Goal: Complete application form

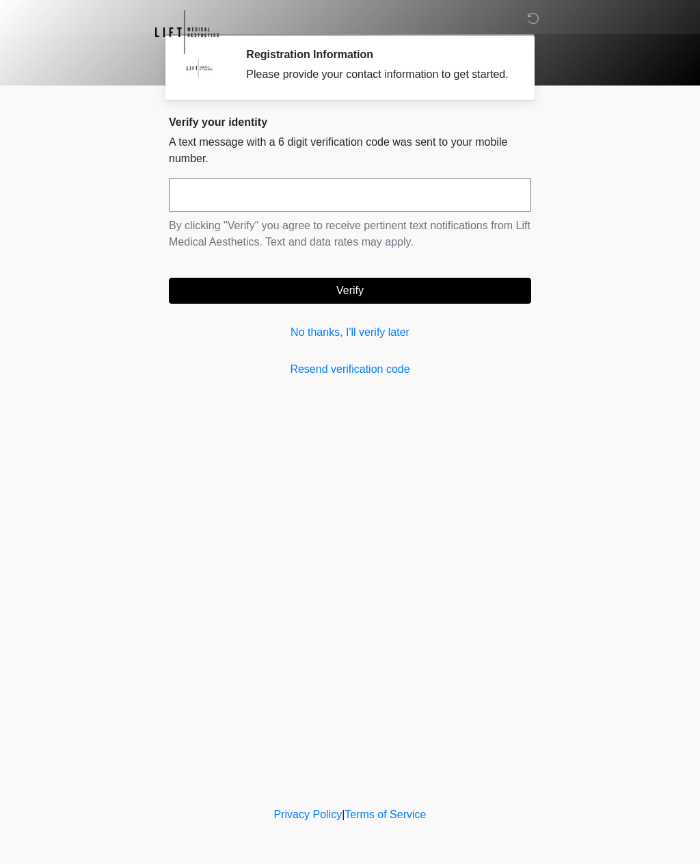
click at [328, 208] on input "text" at bounding box center [350, 195] width 362 height 34
type input "******"
click at [380, 304] on button "Verify" at bounding box center [350, 291] width 362 height 26
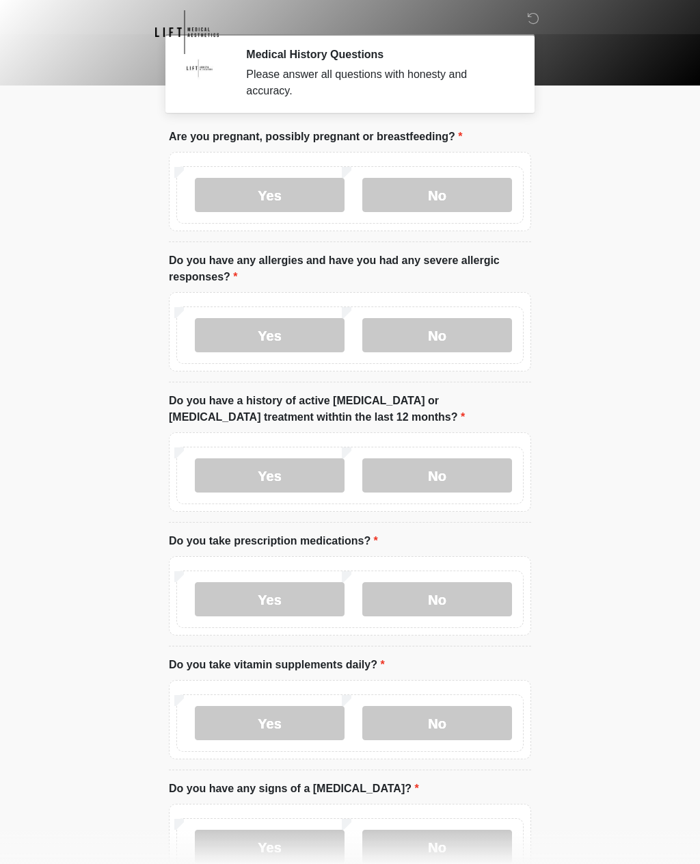
click at [453, 194] on label "No" at bounding box center [437, 195] width 150 height 34
click at [290, 335] on label "Yes" at bounding box center [270, 335] width 150 height 34
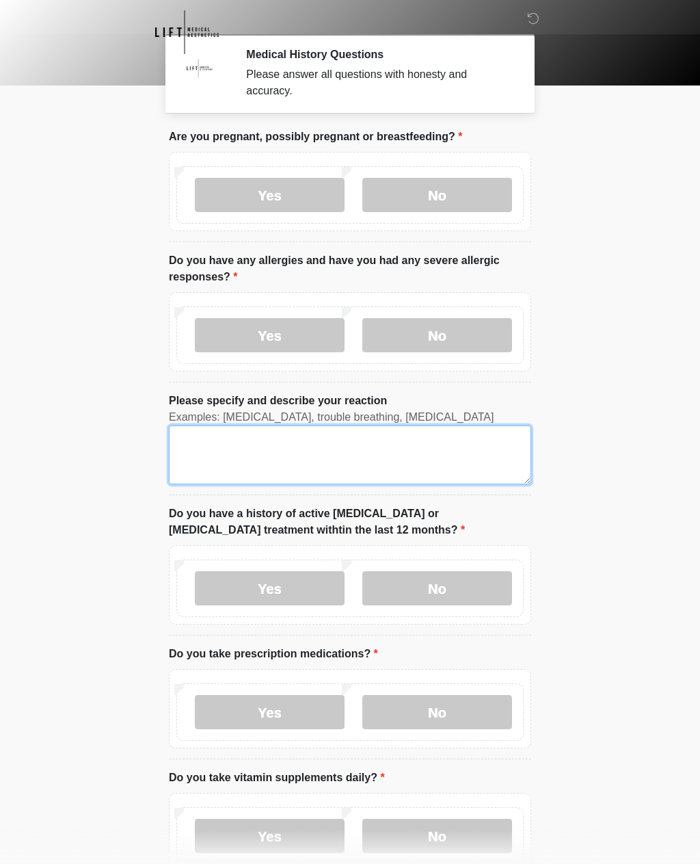
click at [347, 442] on textarea "Please specify and describe your reaction" at bounding box center [350, 454] width 362 height 59
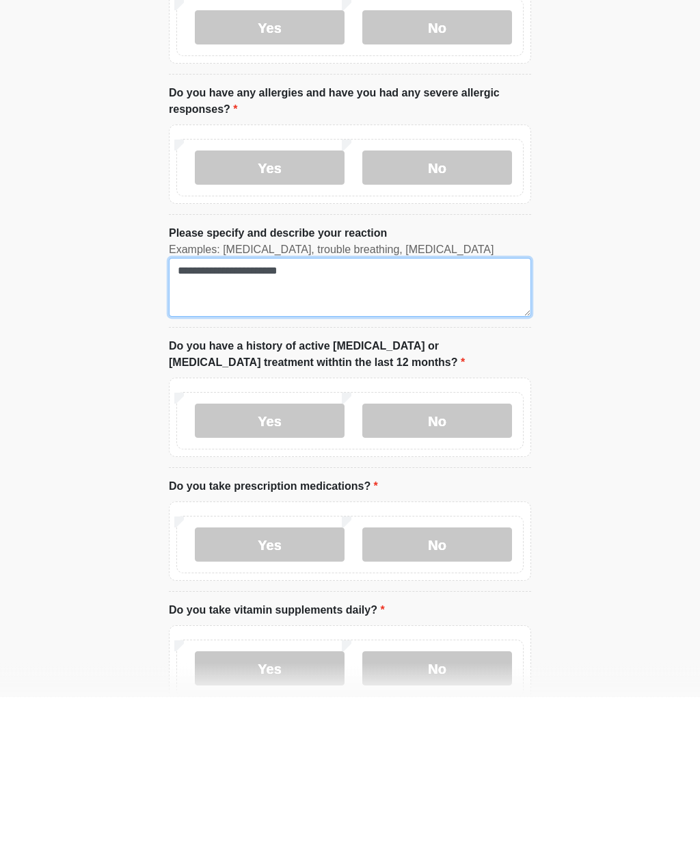
type textarea "**********"
click at [446, 571] on label "No" at bounding box center [437, 588] width 150 height 34
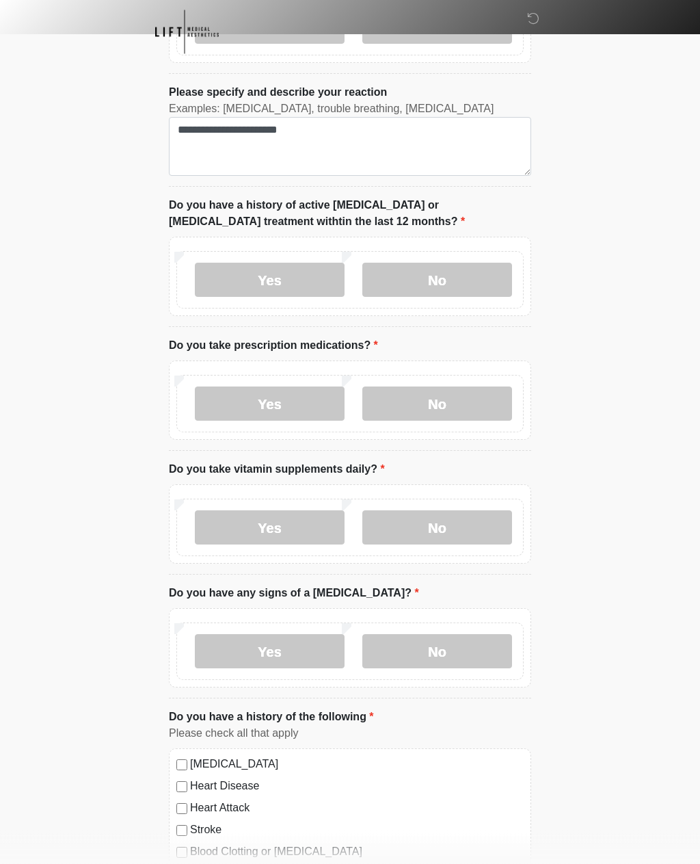
scroll to position [310, 0]
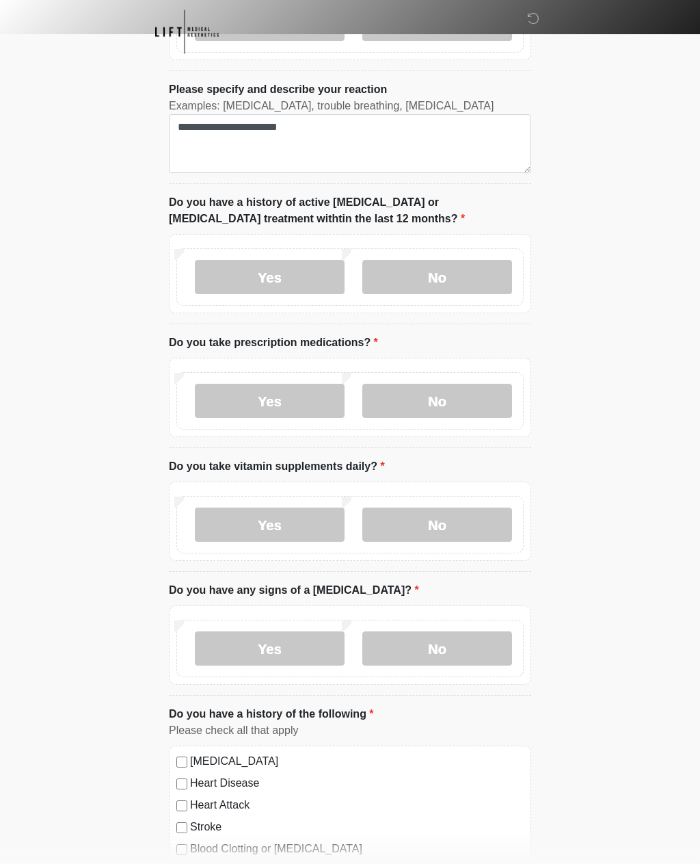
click at [303, 404] on label "Yes" at bounding box center [270, 401] width 150 height 34
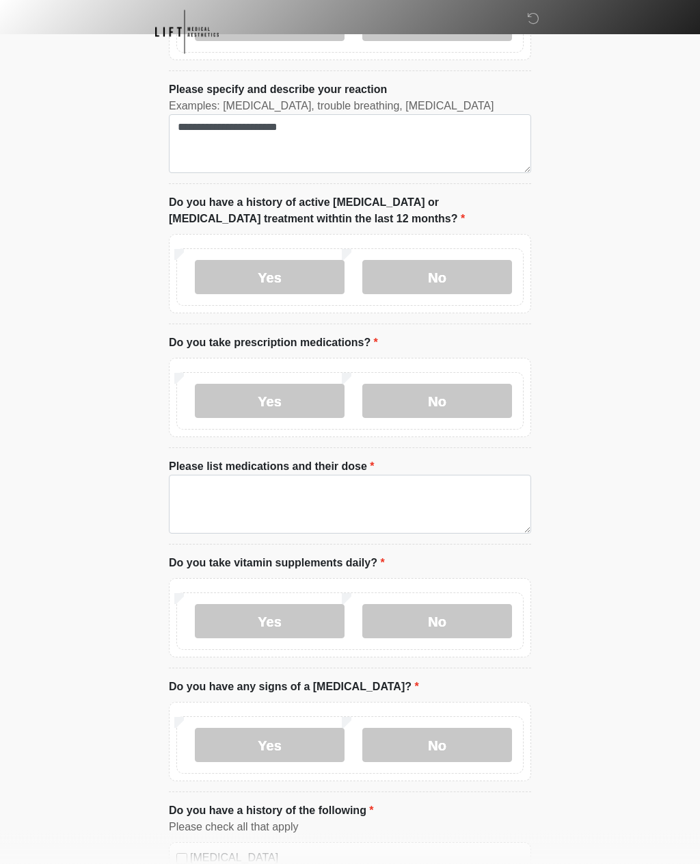
scroll to position [311, 0]
click at [310, 493] on textarea "Please list medications and their dose" at bounding box center [350, 504] width 362 height 59
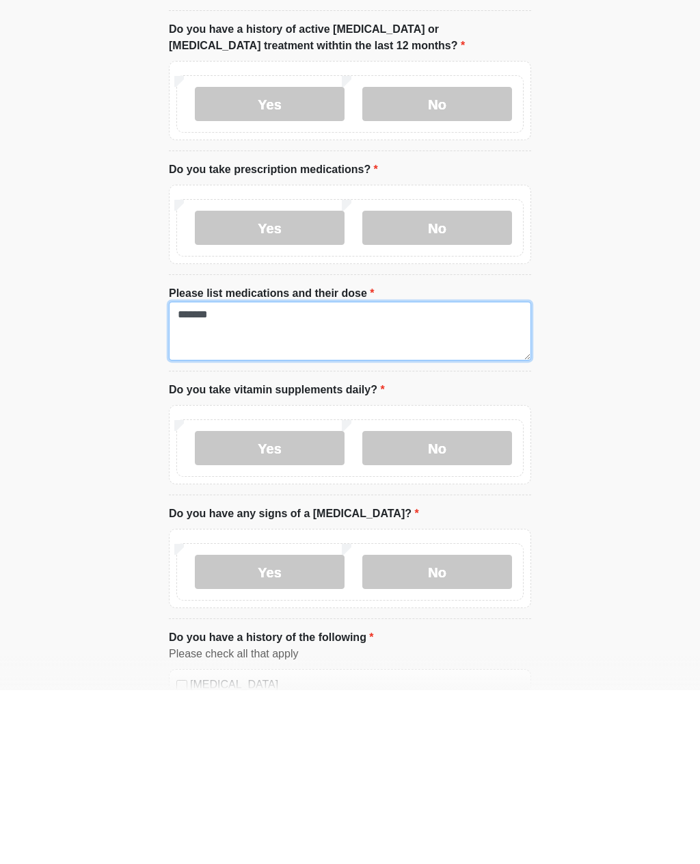
type textarea "*******"
click at [280, 604] on label "Yes" at bounding box center [270, 621] width 150 height 34
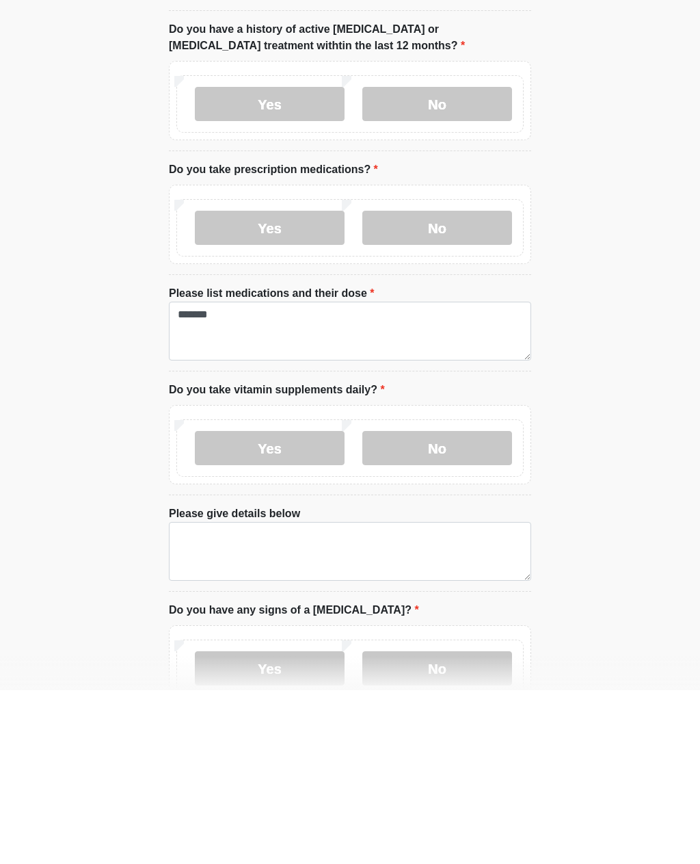
scroll to position [485, 0]
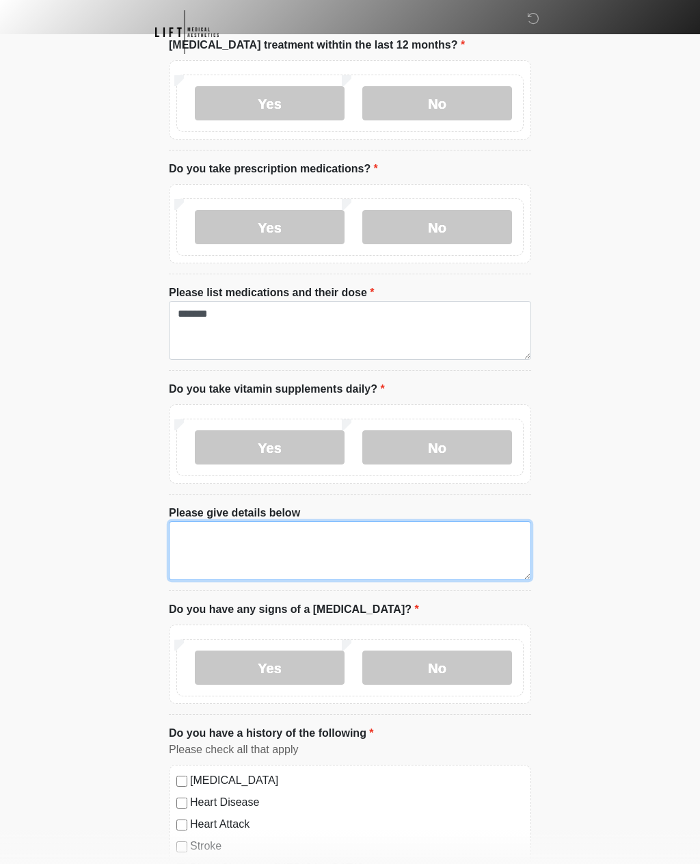
click at [325, 535] on textarea "Please give details below" at bounding box center [350, 550] width 362 height 59
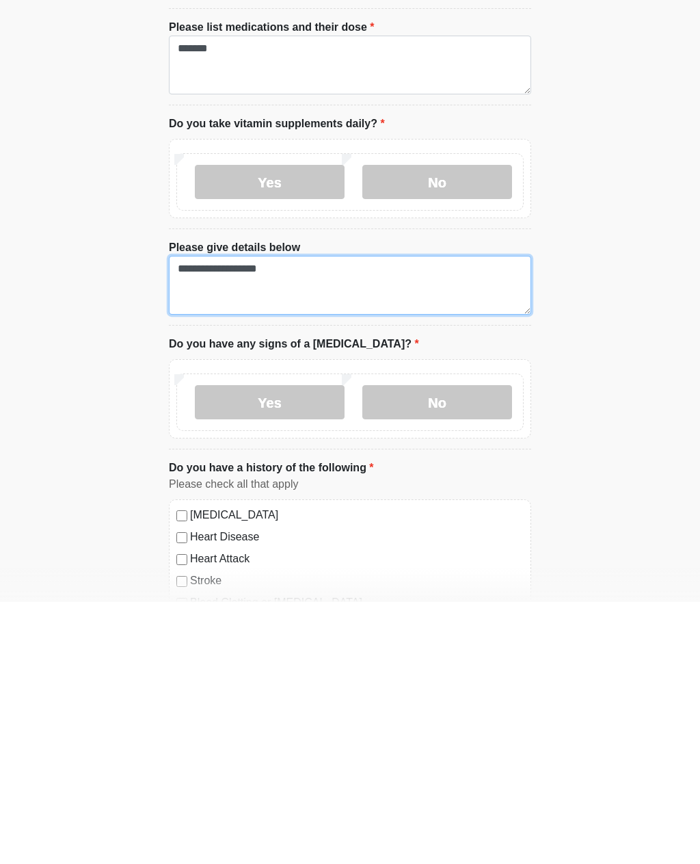
type textarea "**********"
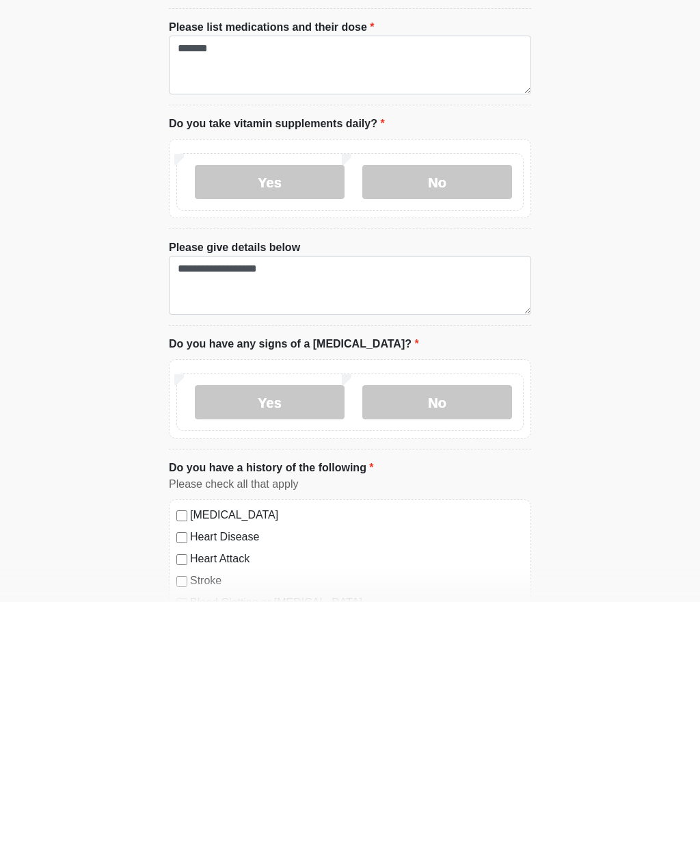
click at [457, 647] on label "No" at bounding box center [437, 664] width 150 height 34
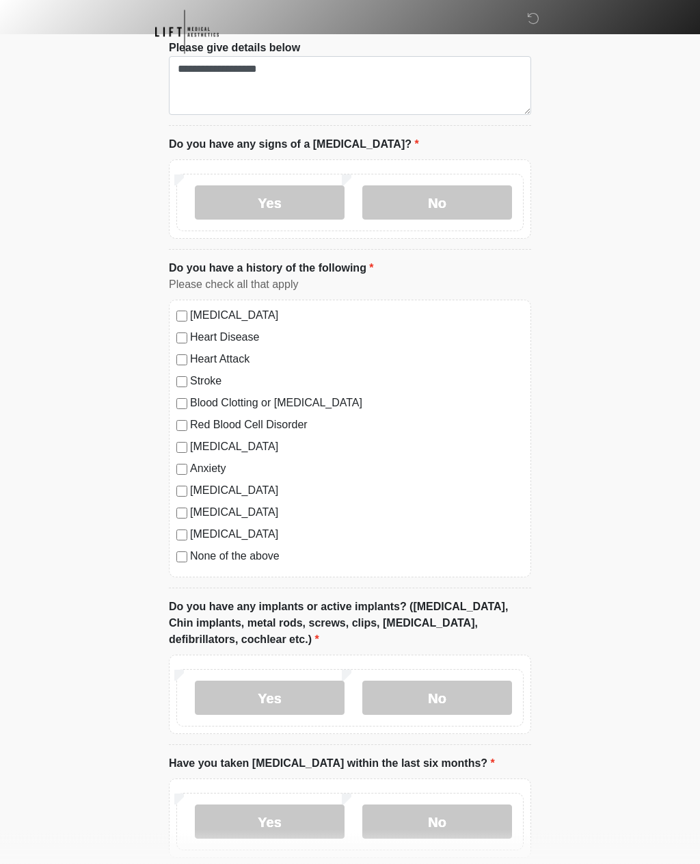
scroll to position [957, 0]
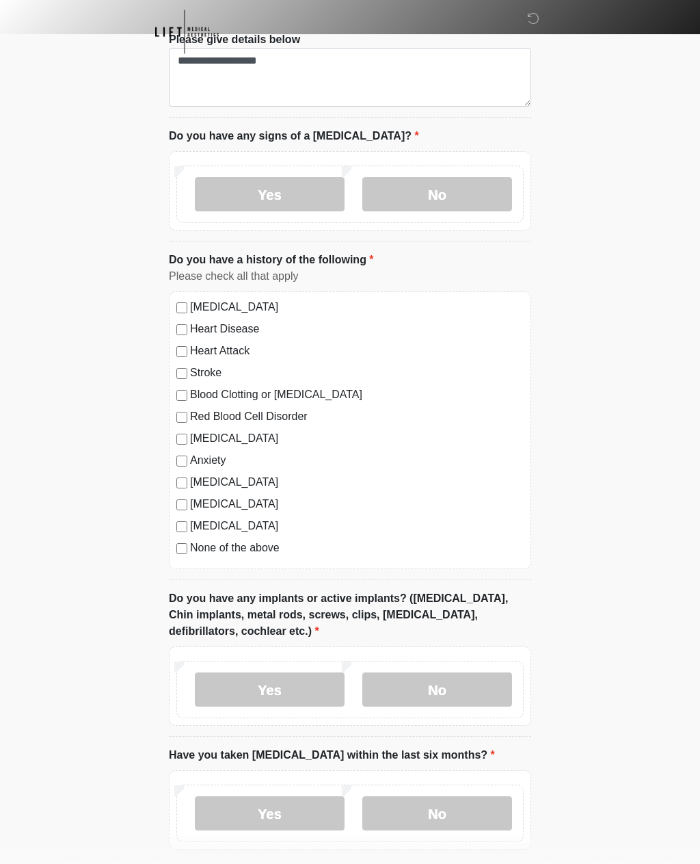
click at [464, 683] on label "No" at bounding box center [437, 690] width 150 height 34
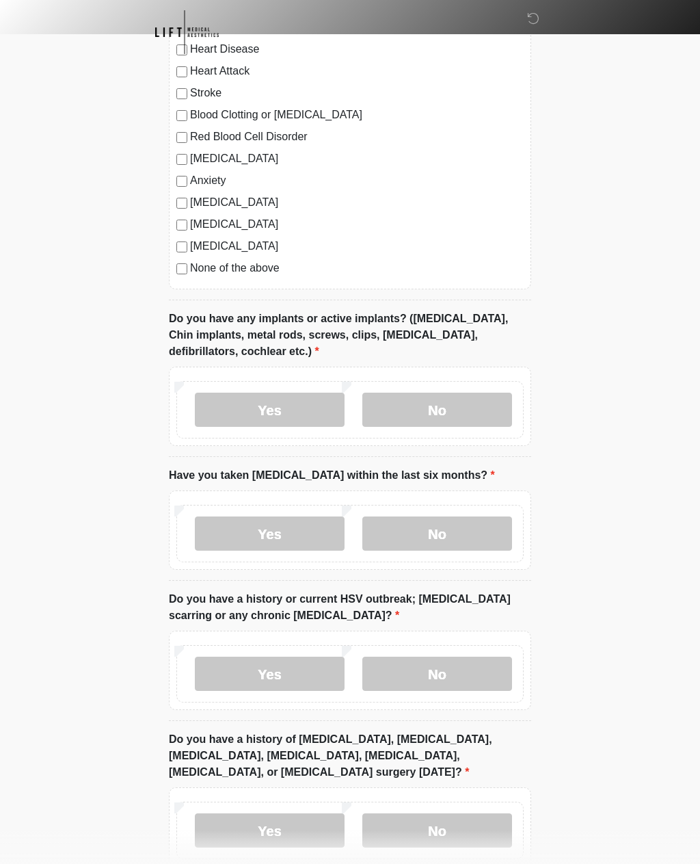
scroll to position [1263, 0]
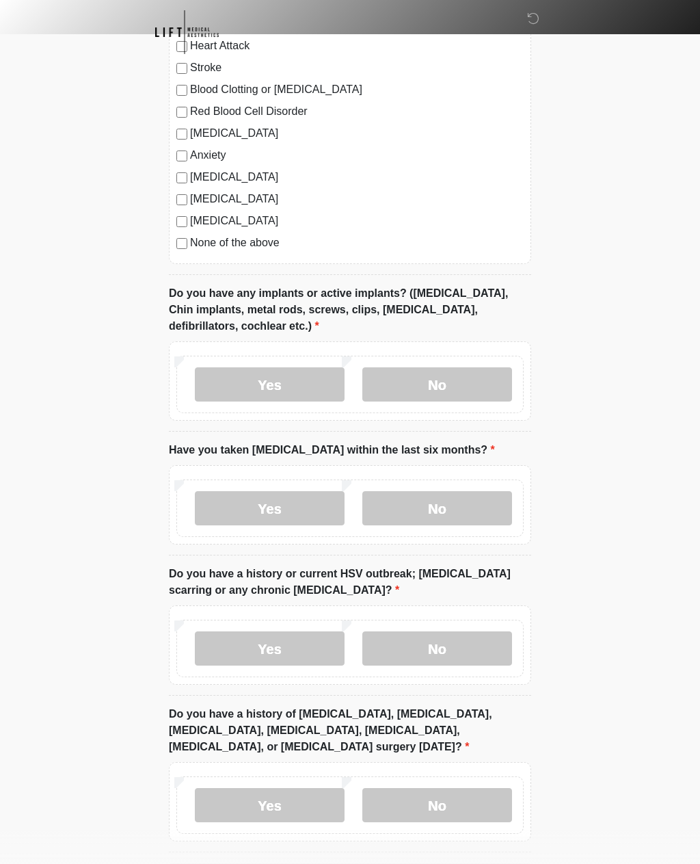
click at [464, 497] on label "No" at bounding box center [437, 508] width 150 height 34
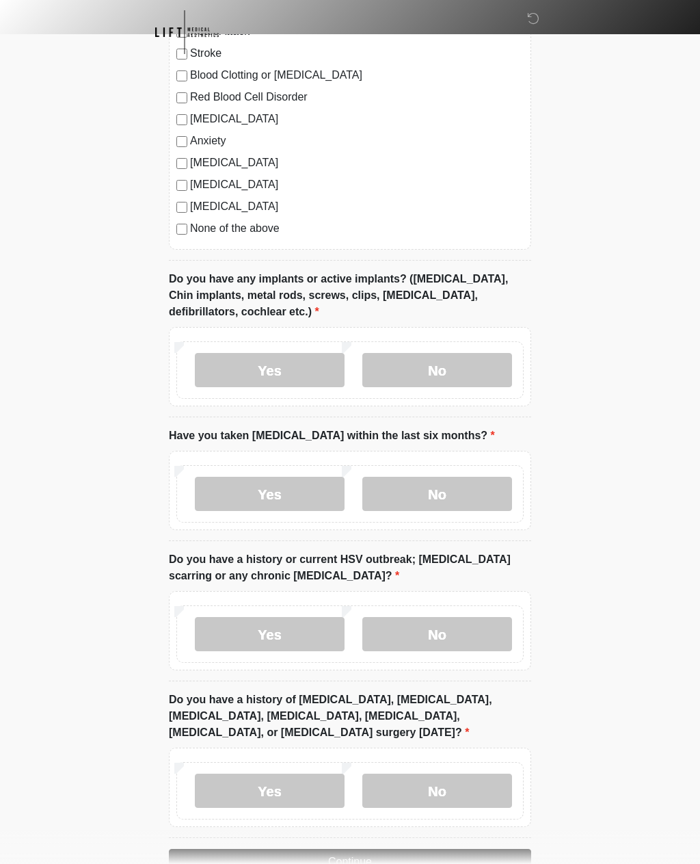
scroll to position [1314, 0]
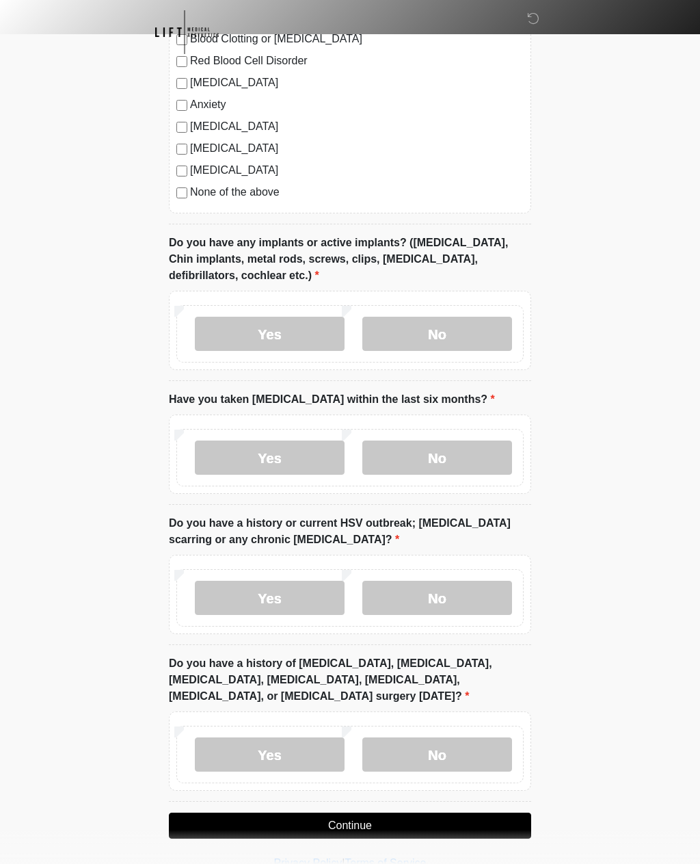
click at [455, 586] on label "No" at bounding box center [437, 598] width 150 height 34
click at [437, 752] on label "No" at bounding box center [437, 754] width 150 height 34
click at [404, 820] on button "Continue" at bounding box center [350, 825] width 362 height 26
click at [393, 819] on button "Continue" at bounding box center [350, 825] width 362 height 26
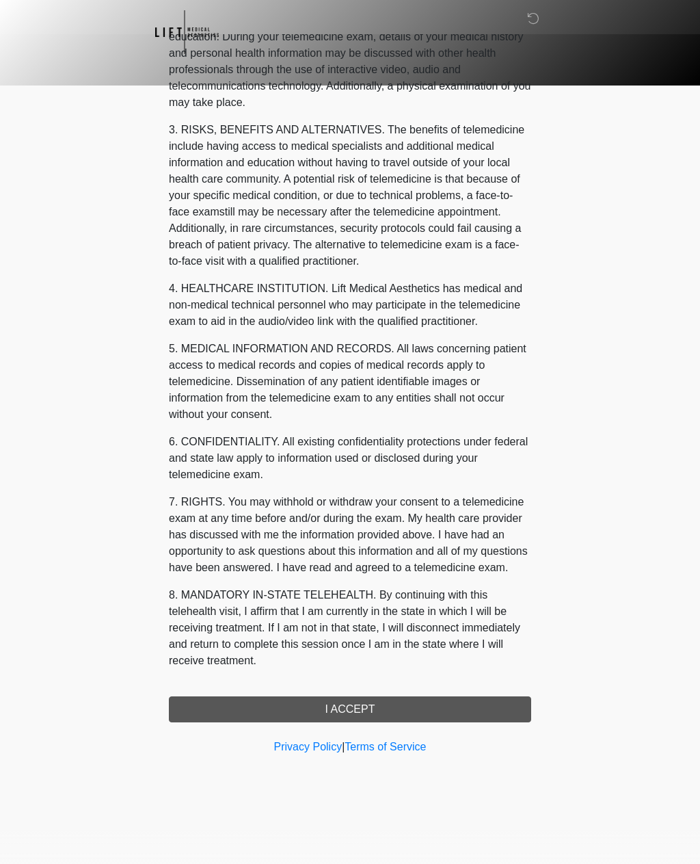
scroll to position [0, 0]
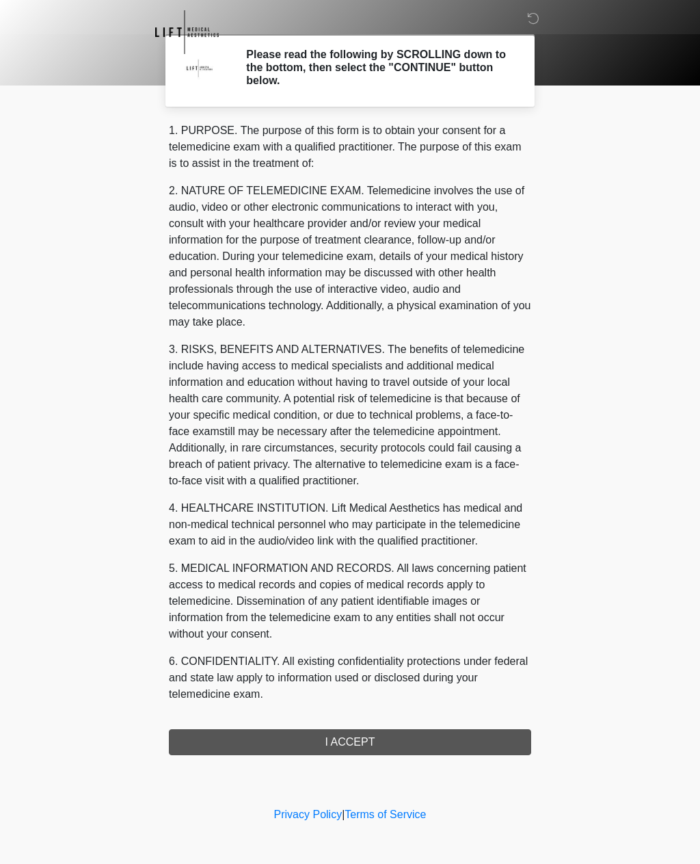
click at [363, 742] on div "1. PURPOSE. The purpose of this form is to obtain your consent for a telemedici…" at bounding box center [350, 438] width 362 height 633
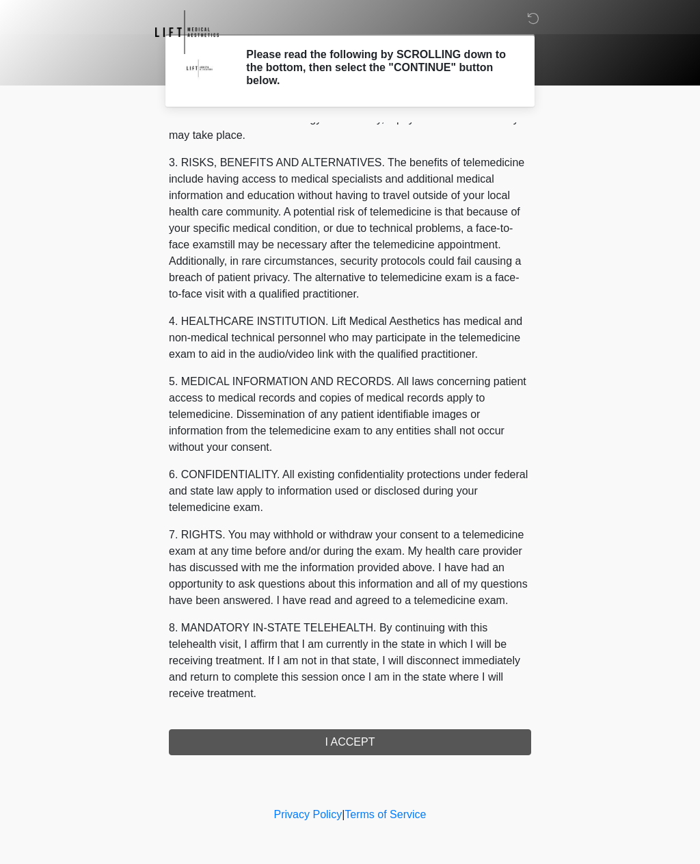
scroll to position [203, 0]
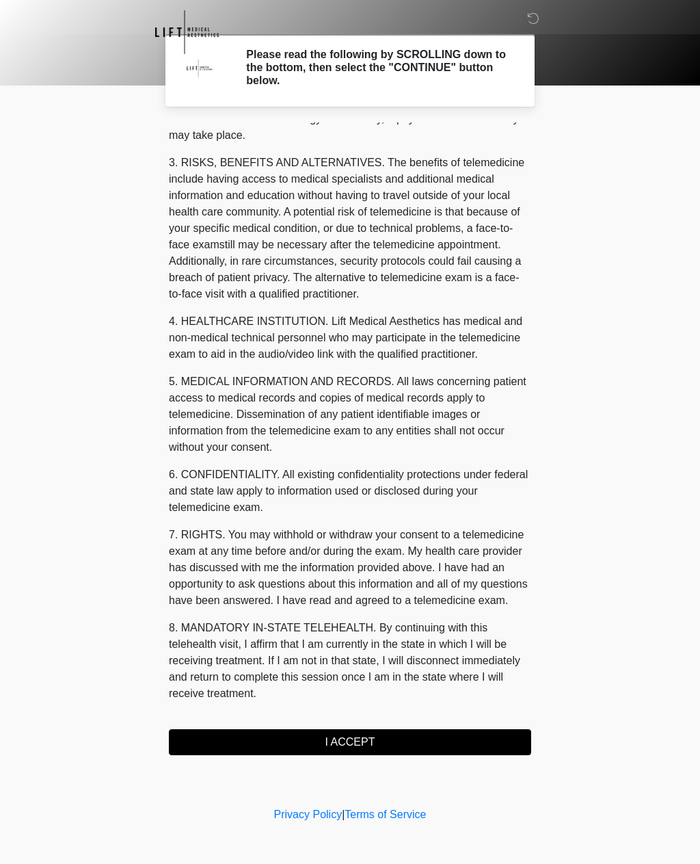
click at [362, 734] on button "I ACCEPT" at bounding box center [350, 742] width 362 height 26
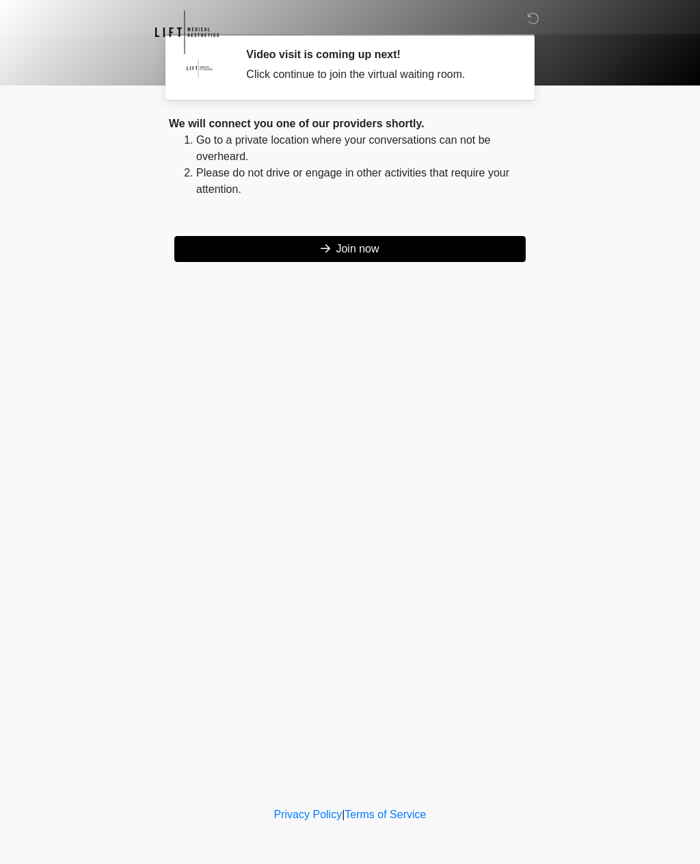
click at [370, 250] on button "Join now" at bounding box center [349, 249] width 351 height 26
